Goal: Task Accomplishment & Management: Manage account settings

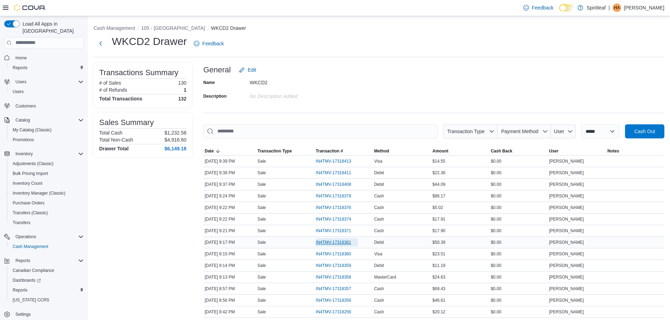
click at [332, 245] on span "IN4TMV-17318361" at bounding box center [334, 243] width 36 height 6
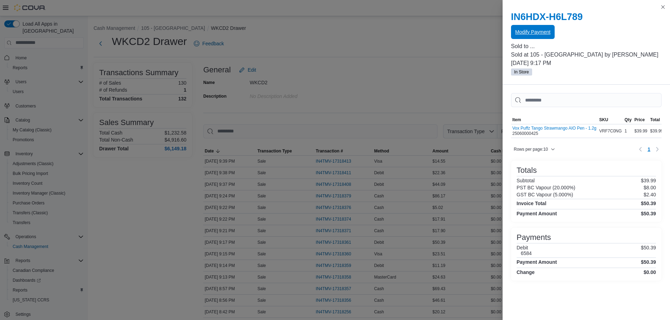
click at [531, 28] on span "Modify Payment" at bounding box center [532, 32] width 35 height 14
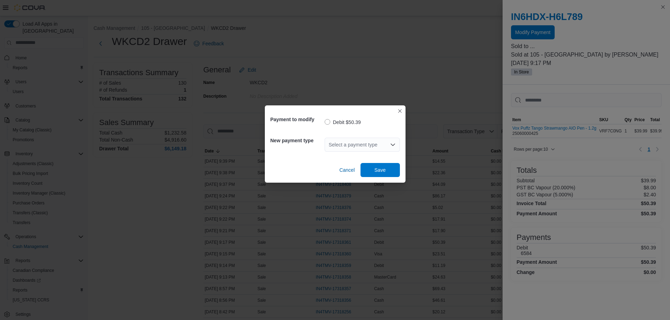
click at [369, 139] on div "Select a payment type" at bounding box center [362, 145] width 75 height 14
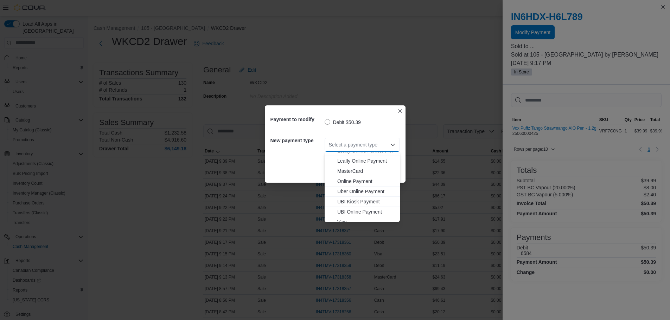
scroll to position [62, 0]
click at [348, 217] on span "Visa" at bounding box center [366, 216] width 58 height 7
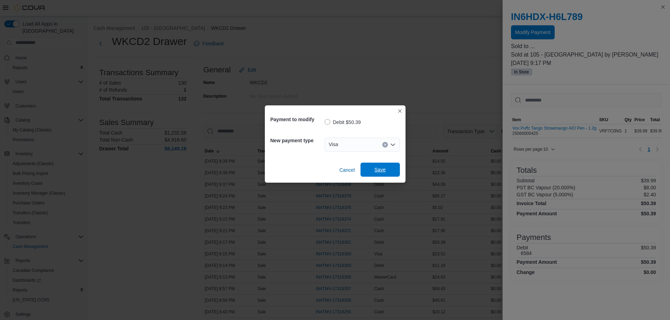
click at [376, 172] on span "Save" at bounding box center [380, 169] width 11 height 7
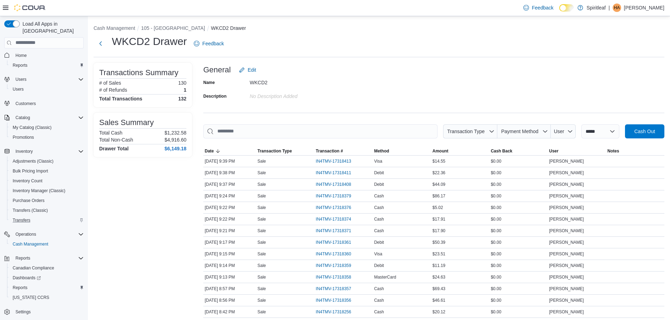
scroll to position [3, 0]
click at [25, 275] on span "Dashboards" at bounding box center [27, 278] width 28 height 6
click at [31, 254] on button "Reports" at bounding box center [23, 258] width 20 height 8
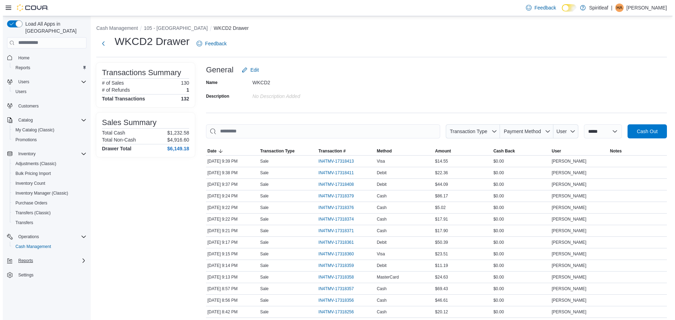
scroll to position [0, 0]
click at [28, 258] on span "Reports" at bounding box center [22, 261] width 15 height 6
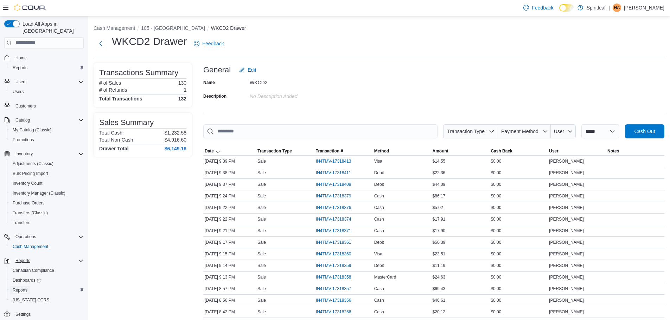
click at [20, 288] on span "Reports" at bounding box center [20, 291] width 15 height 6
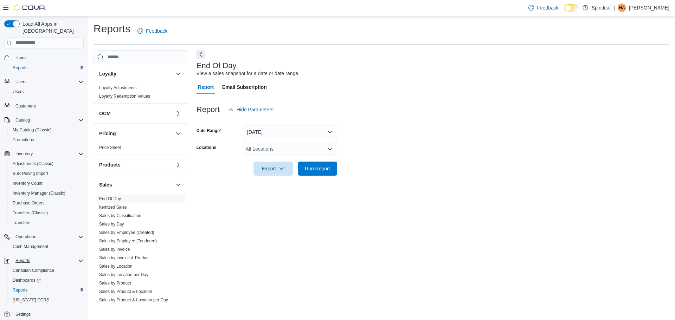
scroll to position [314, 0]
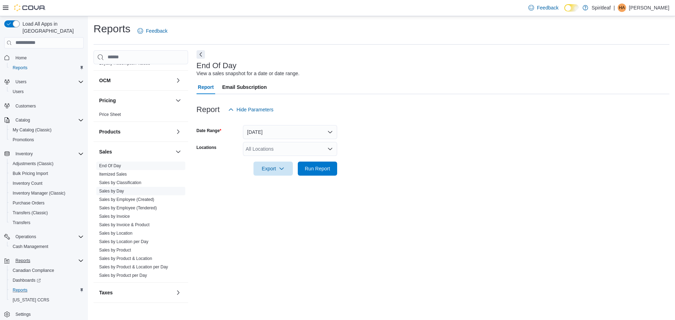
click at [117, 189] on link "Sales by Day" at bounding box center [111, 191] width 25 height 5
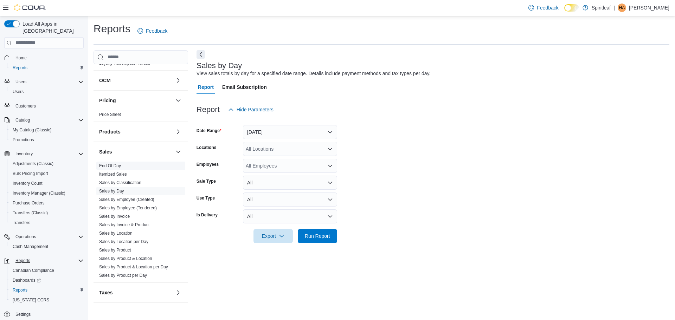
click at [120, 164] on link "End Of Day" at bounding box center [110, 166] width 22 height 5
